Goal: Information Seeking & Learning: Learn about a topic

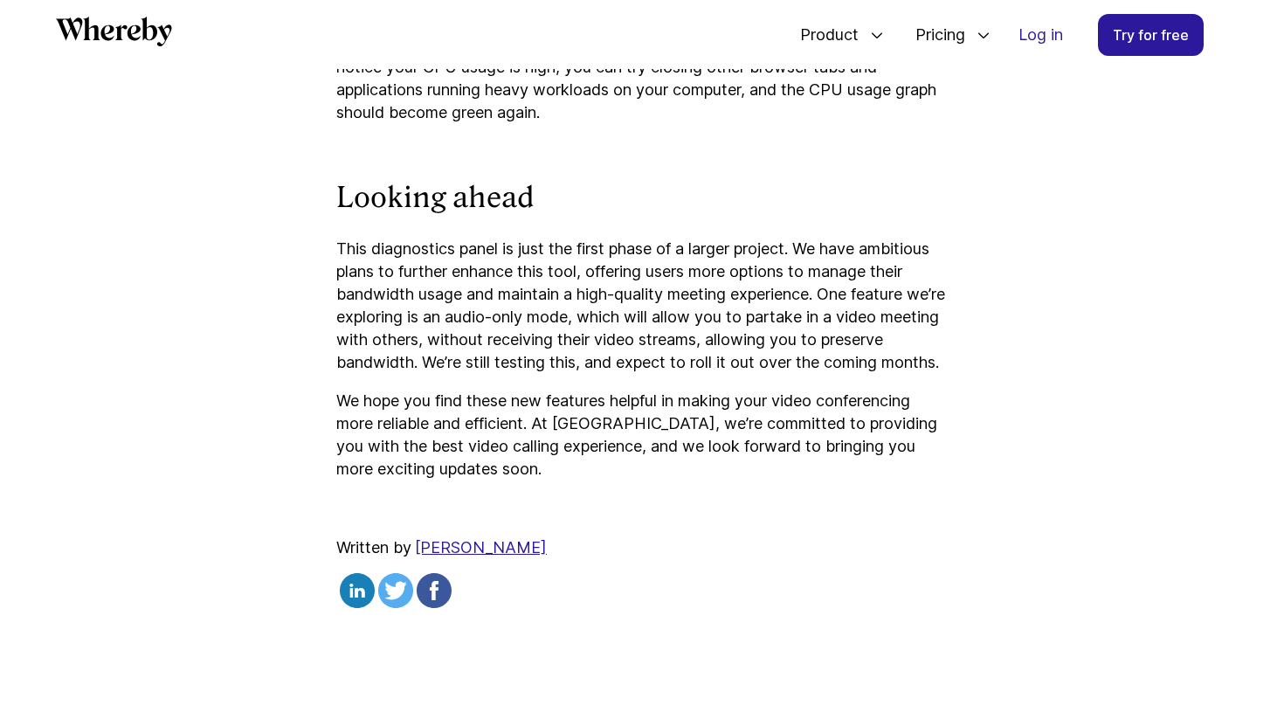
scroll to position [1196, 0]
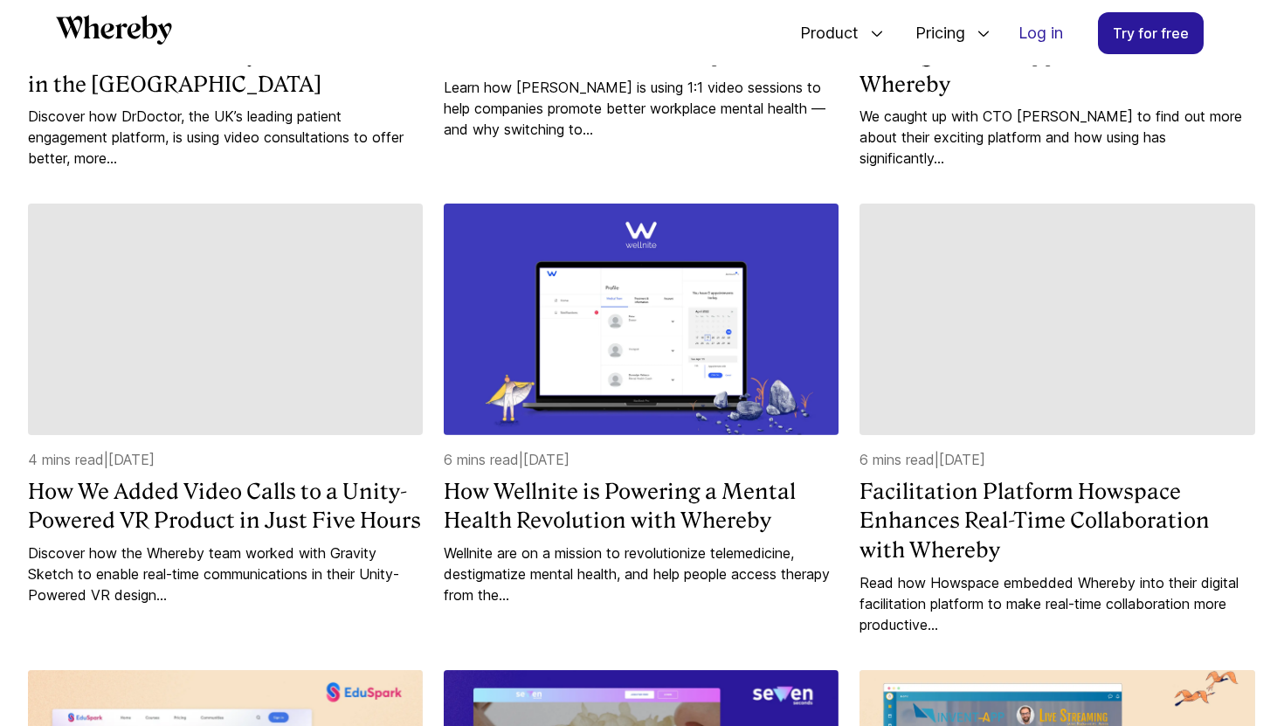
scroll to position [1021, 0]
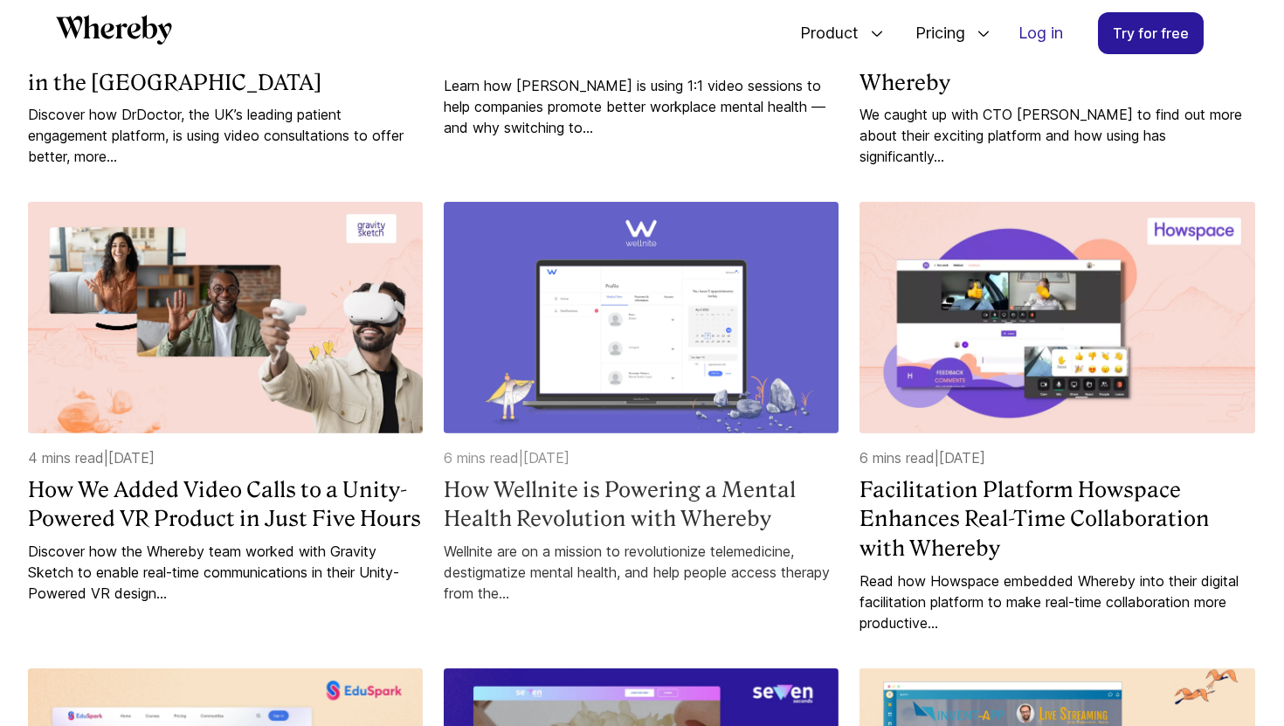
click at [586, 411] on img at bounding box center [641, 318] width 395 height 232
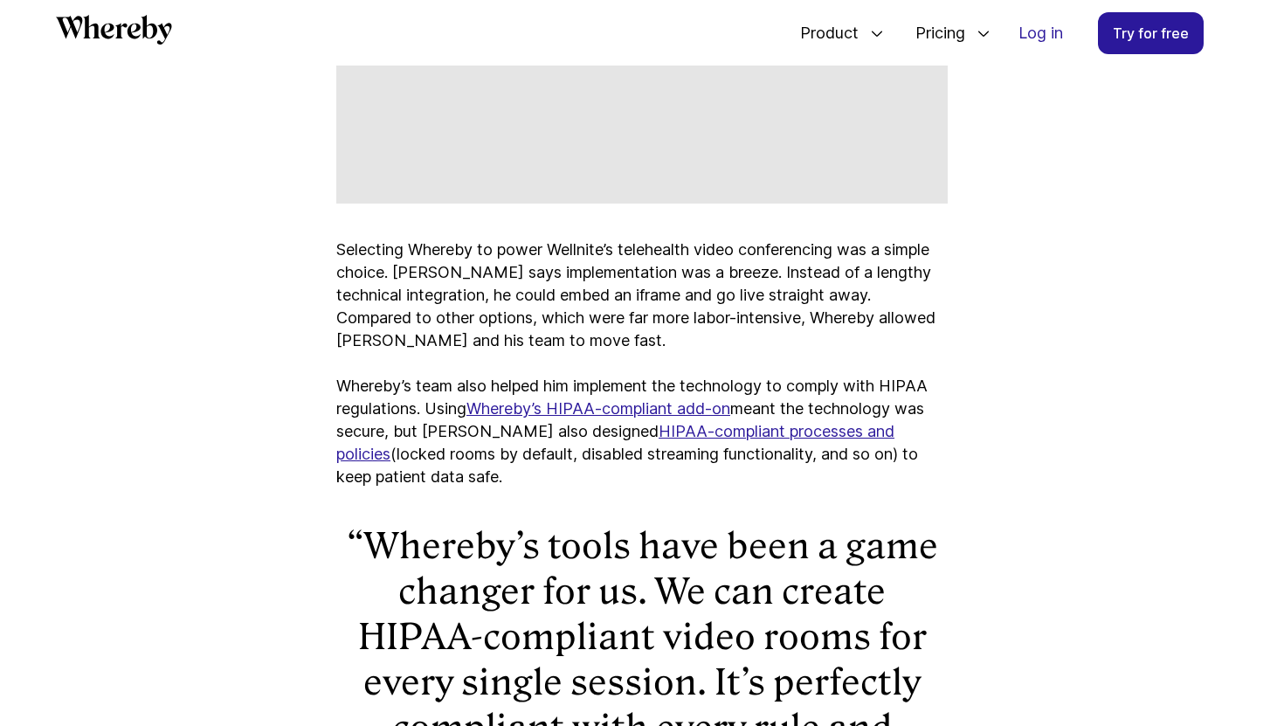
scroll to position [2329, 0]
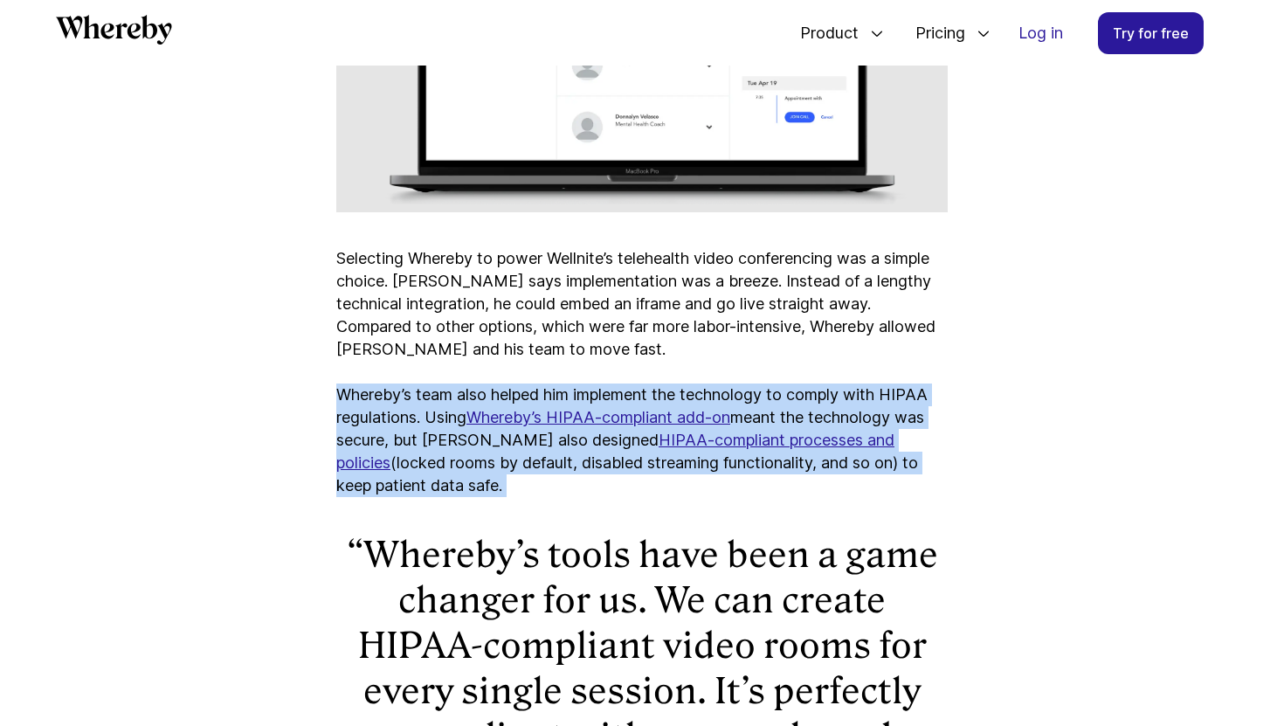
drag, startPoint x: 332, startPoint y: 370, endPoint x: 434, endPoint y: 465, distance: 139.7
copy p "Whereby’s team also helped him implement the technology to comply with HIPAA re…"
click at [655, 408] on u "Whereby’s HIPAA-compliant add-on" at bounding box center [599, 417] width 264 height 18
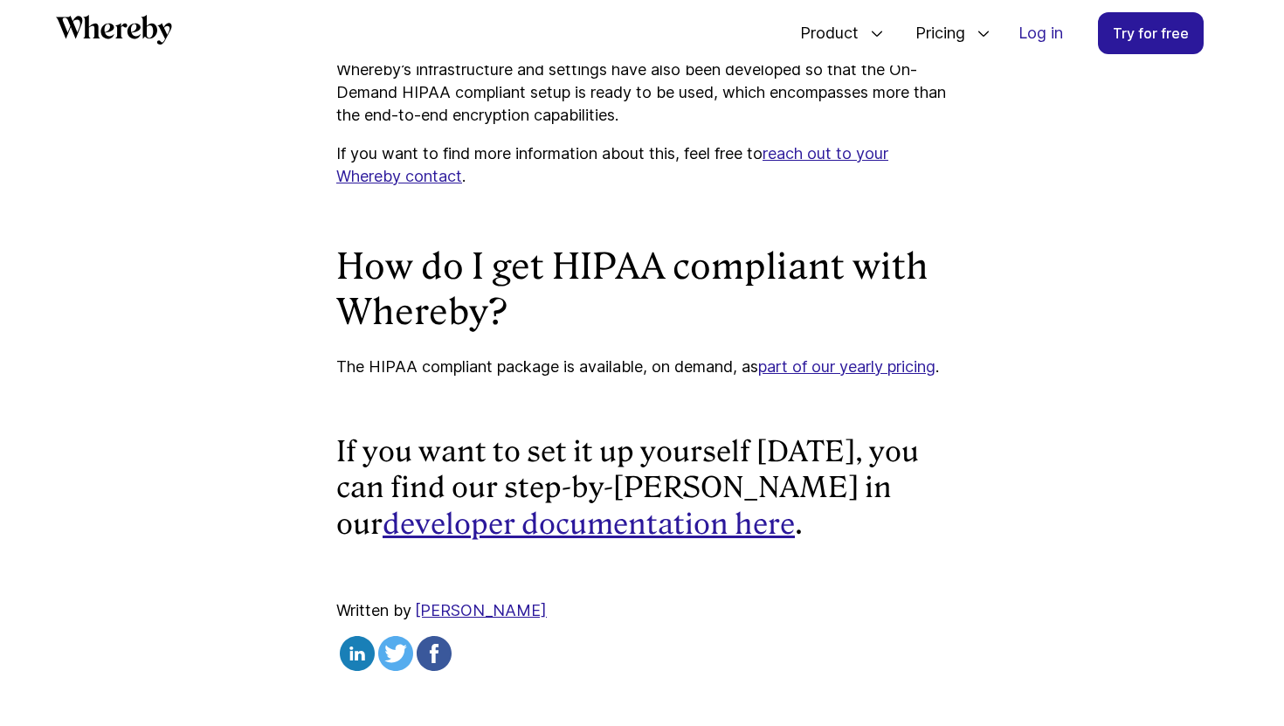
scroll to position [1892, 0]
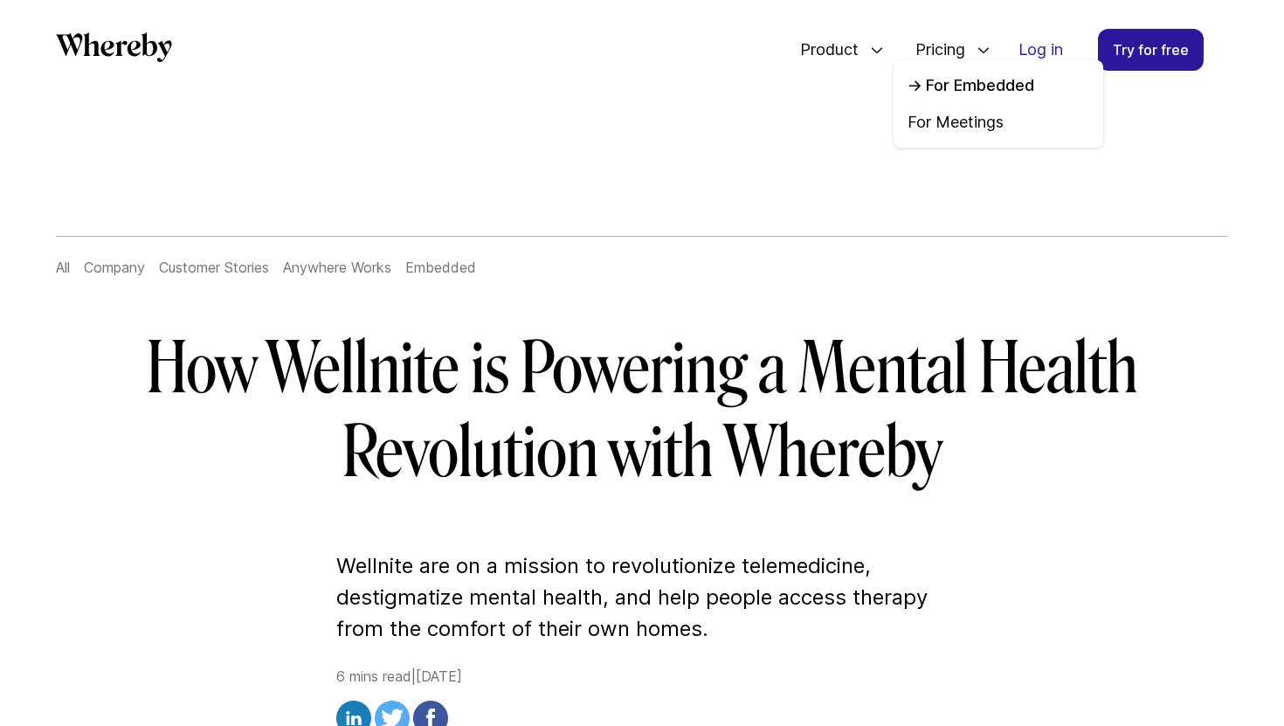
click at [954, 86] on link "For Embedded" at bounding box center [999, 85] width 182 height 23
